Goal: Information Seeking & Learning: Learn about a topic

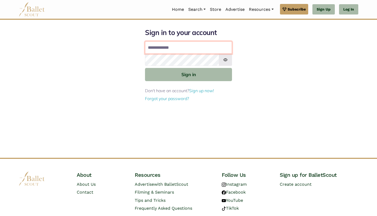
type input "**********"
click at [189, 74] on button "Sign in" at bounding box center [188, 74] width 87 height 13
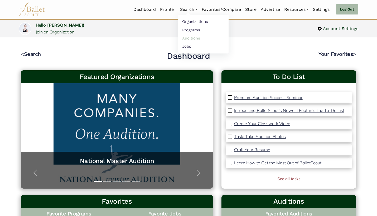
click at [187, 38] on link "Auditions" at bounding box center [203, 38] width 51 height 8
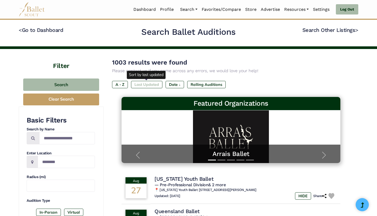
click at [150, 83] on label "Last Updated" at bounding box center [146, 84] width 31 height 7
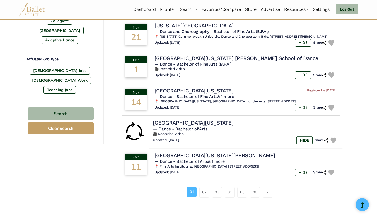
scroll to position [294, 0]
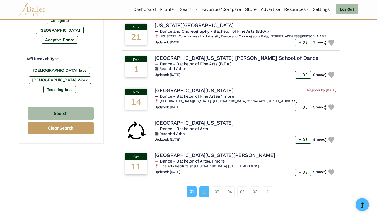
click at [202, 187] on link "02" at bounding box center [205, 192] width 10 height 11
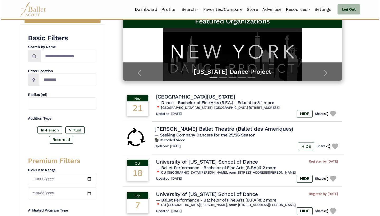
scroll to position [83, 0]
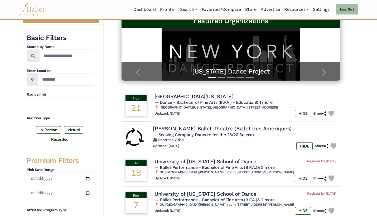
click at [206, 144] on div "Updated: Aug. 27, 2025 HIDE Share" at bounding box center [246, 147] width 186 height 8
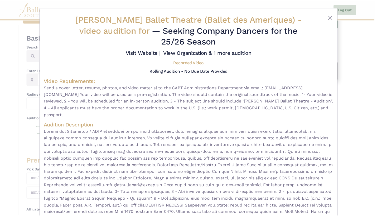
scroll to position [0, 0]
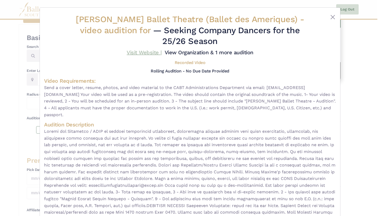
click at [143, 52] on link "Visit Website |" at bounding box center [144, 52] width 35 height 6
click at [367, 109] on div "Carole Alexis Ballet Theatre (Ballet des Ameriques) - video audition for — Seek…" at bounding box center [190, 108] width 380 height 216
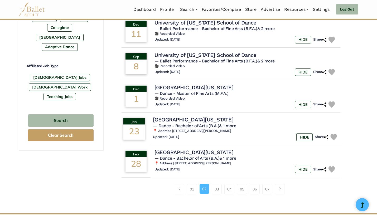
scroll to position [288, 0]
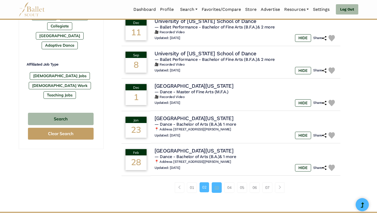
click at [217, 183] on link "03" at bounding box center [217, 188] width 10 height 11
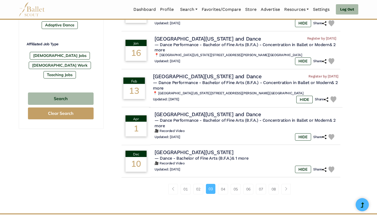
scroll to position [310, 0]
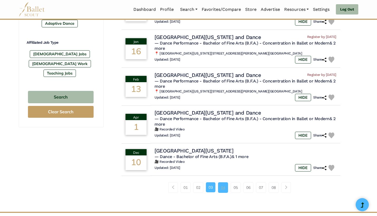
click at [223, 183] on link "04" at bounding box center [223, 188] width 10 height 11
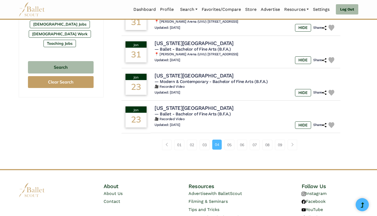
scroll to position [342, 0]
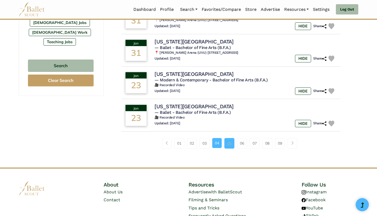
click at [229, 139] on link "05" at bounding box center [230, 143] width 10 height 11
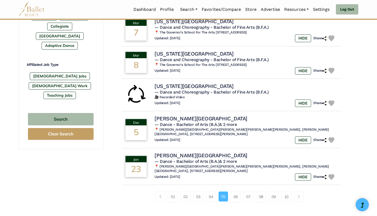
scroll to position [307, 0]
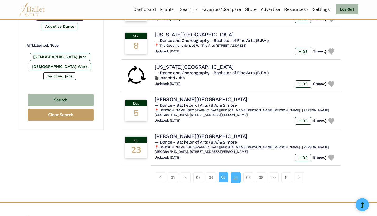
click at [235, 173] on link "06" at bounding box center [236, 178] width 10 height 11
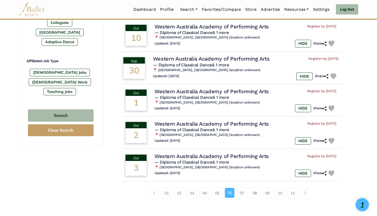
scroll to position [293, 0]
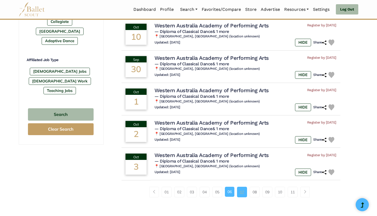
click at [240, 187] on link "07" at bounding box center [242, 192] width 10 height 11
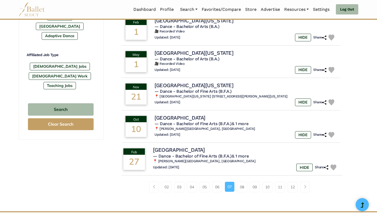
scroll to position [297, 0]
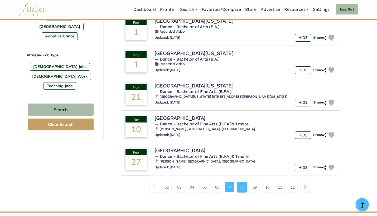
click at [243, 182] on link "08" at bounding box center [242, 187] width 10 height 11
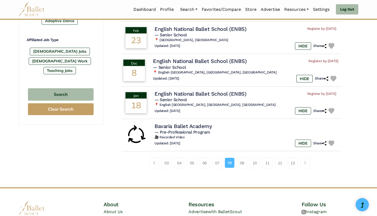
scroll to position [316, 0]
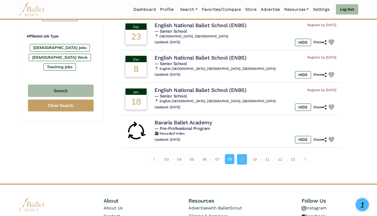
click at [245, 157] on link "09" at bounding box center [242, 159] width 10 height 11
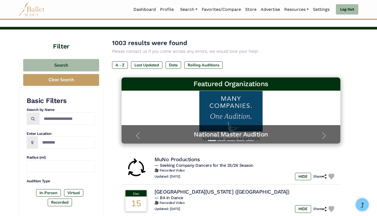
scroll to position [20, 0]
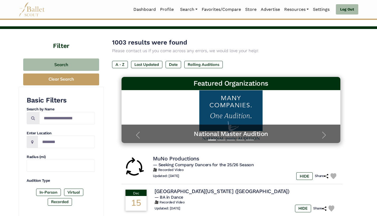
click at [227, 168] on h6 "🎥 Recorded Video" at bounding box center [246, 170] width 186 height 4
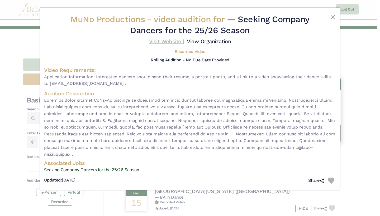
click at [157, 42] on link "Visit Website |" at bounding box center [166, 41] width 35 height 6
click at [361, 139] on div "MuNo Productions - video audition for — Seeking Company Dancers for the 25/26 S…" at bounding box center [190, 108] width 380 height 216
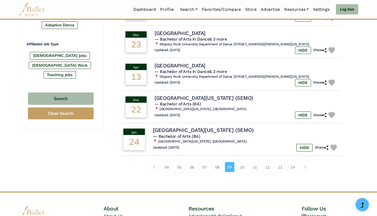
scroll to position [309, 0]
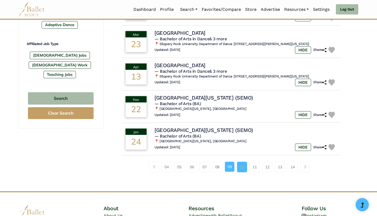
click at [245, 173] on link "10" at bounding box center [242, 167] width 10 height 11
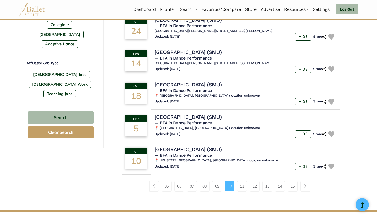
scroll to position [296, 0]
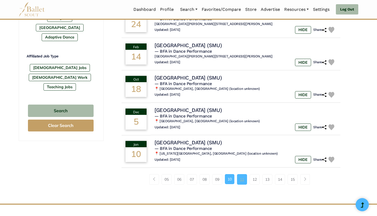
click at [243, 174] on link "11" at bounding box center [242, 179] width 10 height 11
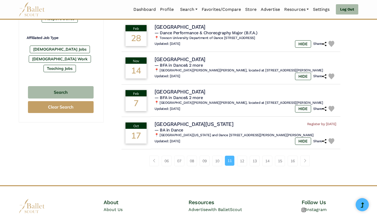
scroll to position [318, 0]
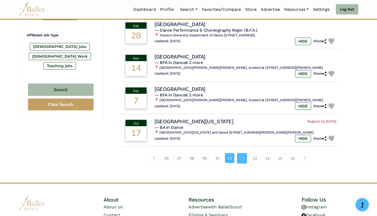
click at [245, 157] on link "12" at bounding box center [242, 158] width 10 height 11
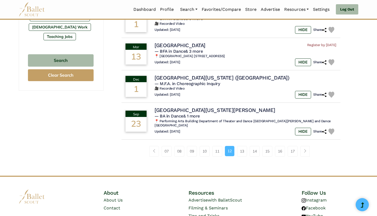
scroll to position [348, 0]
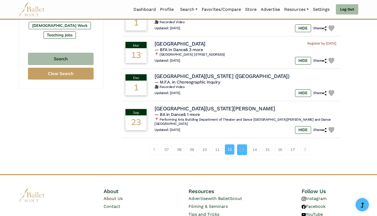
click at [242, 149] on link "13" at bounding box center [242, 150] width 10 height 11
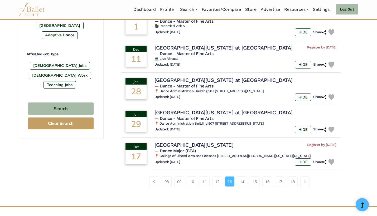
scroll to position [306, 0]
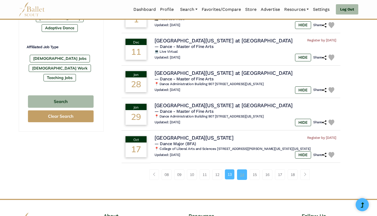
click at [246, 170] on link "14" at bounding box center [242, 175] width 10 height 11
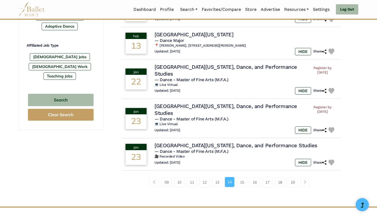
scroll to position [316, 0]
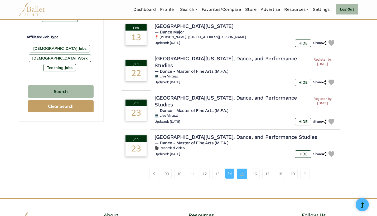
click at [247, 179] on link "15" at bounding box center [242, 174] width 10 height 11
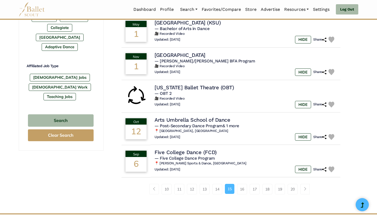
scroll to position [287, 0]
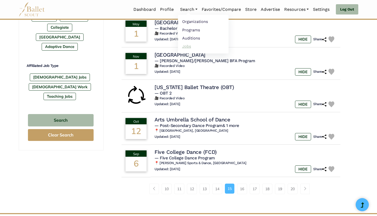
click at [185, 46] on link "Jobs" at bounding box center [203, 46] width 51 height 8
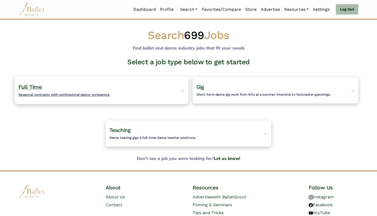
click at [150, 91] on div "Full Time Seasonal contracts with professional dance companies. >" at bounding box center [102, 91] width 174 height 28
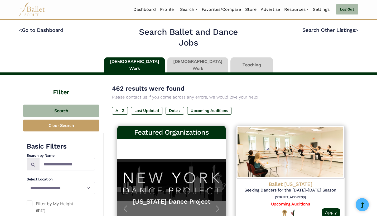
click at [151, 103] on div "462 results were found Please contact us if you come across any errors, we woul…" at bounding box center [231, 104] width 238 height 40
click at [152, 105] on div "462 results were found Please contact us if you come across any errors, we woul…" at bounding box center [231, 104] width 238 height 40
click at [154, 109] on label "Last Updated" at bounding box center [146, 110] width 31 height 7
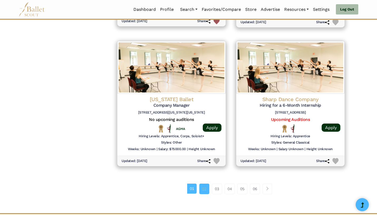
scroll to position [644, 0]
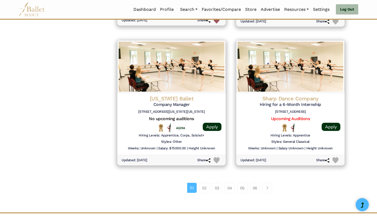
click at [205, 187] on div "01 02 03 04 05 06" at bounding box center [231, 190] width 238 height 27
click at [205, 183] on link "02" at bounding box center [205, 188] width 10 height 11
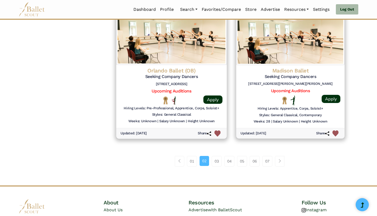
scroll to position [672, 0]
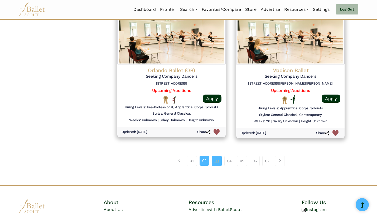
click at [216, 156] on link "03" at bounding box center [217, 161] width 10 height 11
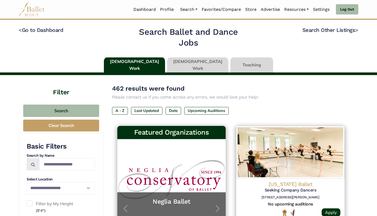
click at [187, 64] on link at bounding box center [197, 65] width 61 height 15
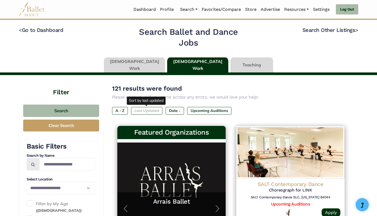
click at [136, 110] on label "Last Updated" at bounding box center [146, 110] width 31 height 7
